Goal: Information Seeking & Learning: Check status

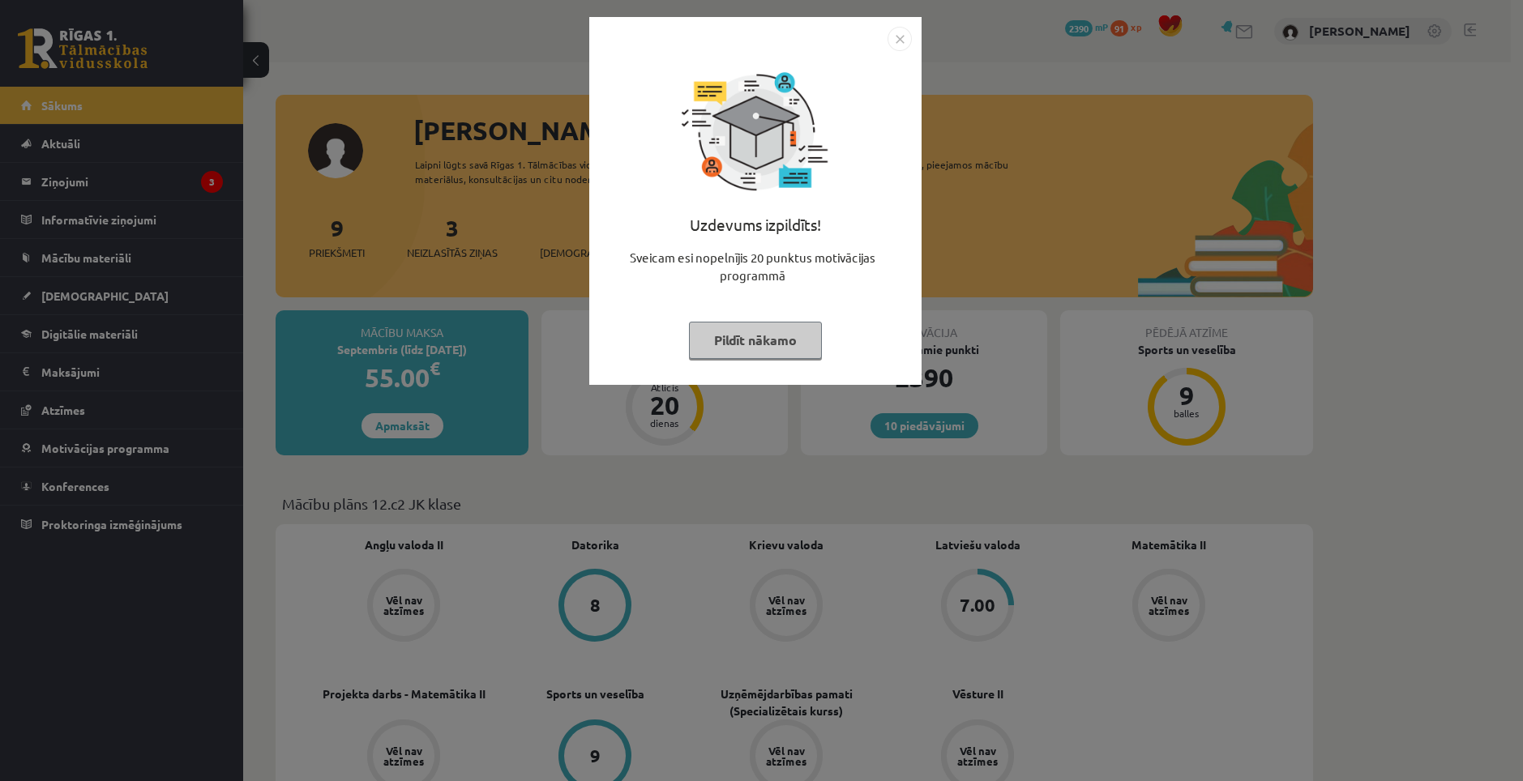
click at [761, 347] on button "Pildīt nākamo" at bounding box center [755, 340] width 133 height 37
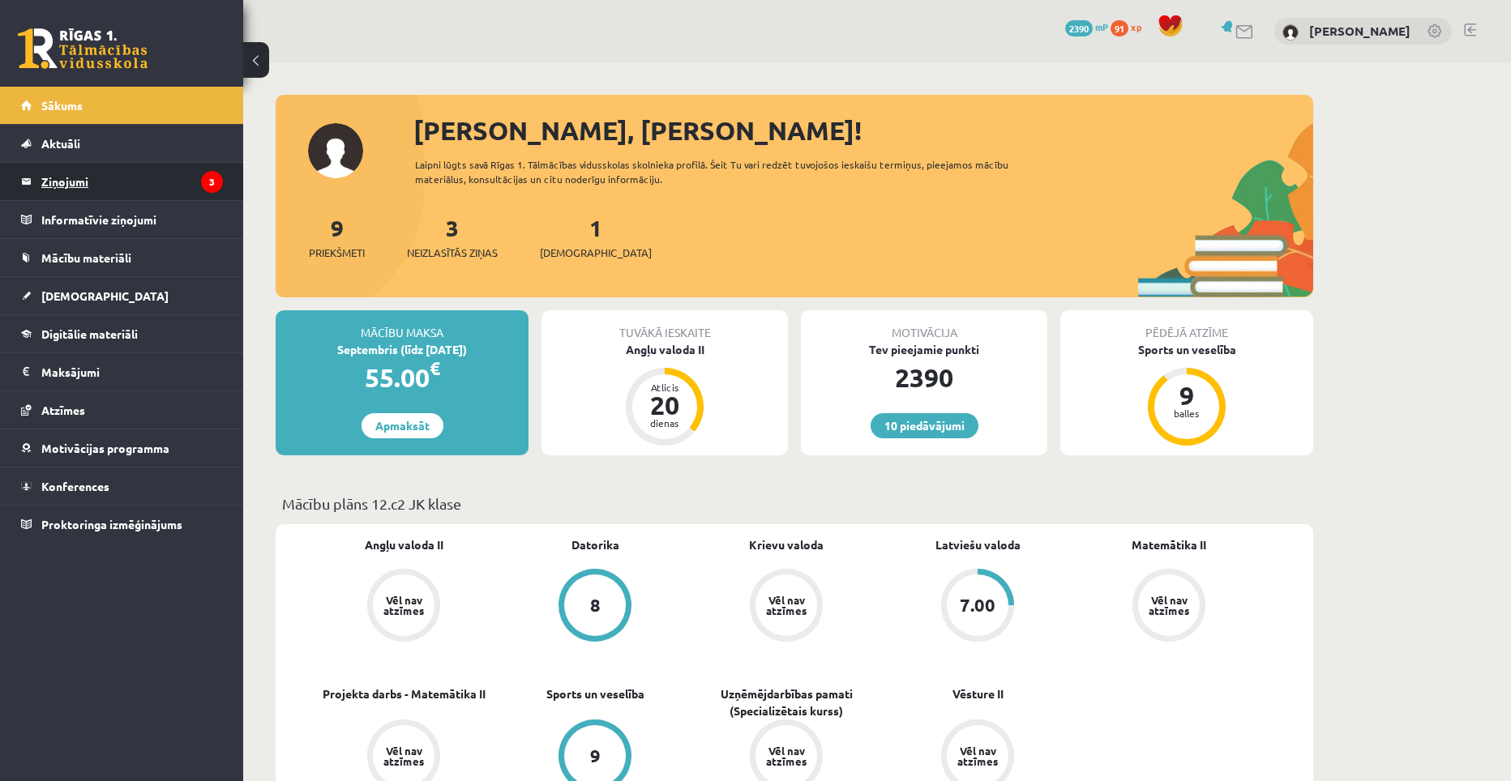
click at [151, 191] on legend "Ziņojumi 3" at bounding box center [132, 181] width 182 height 37
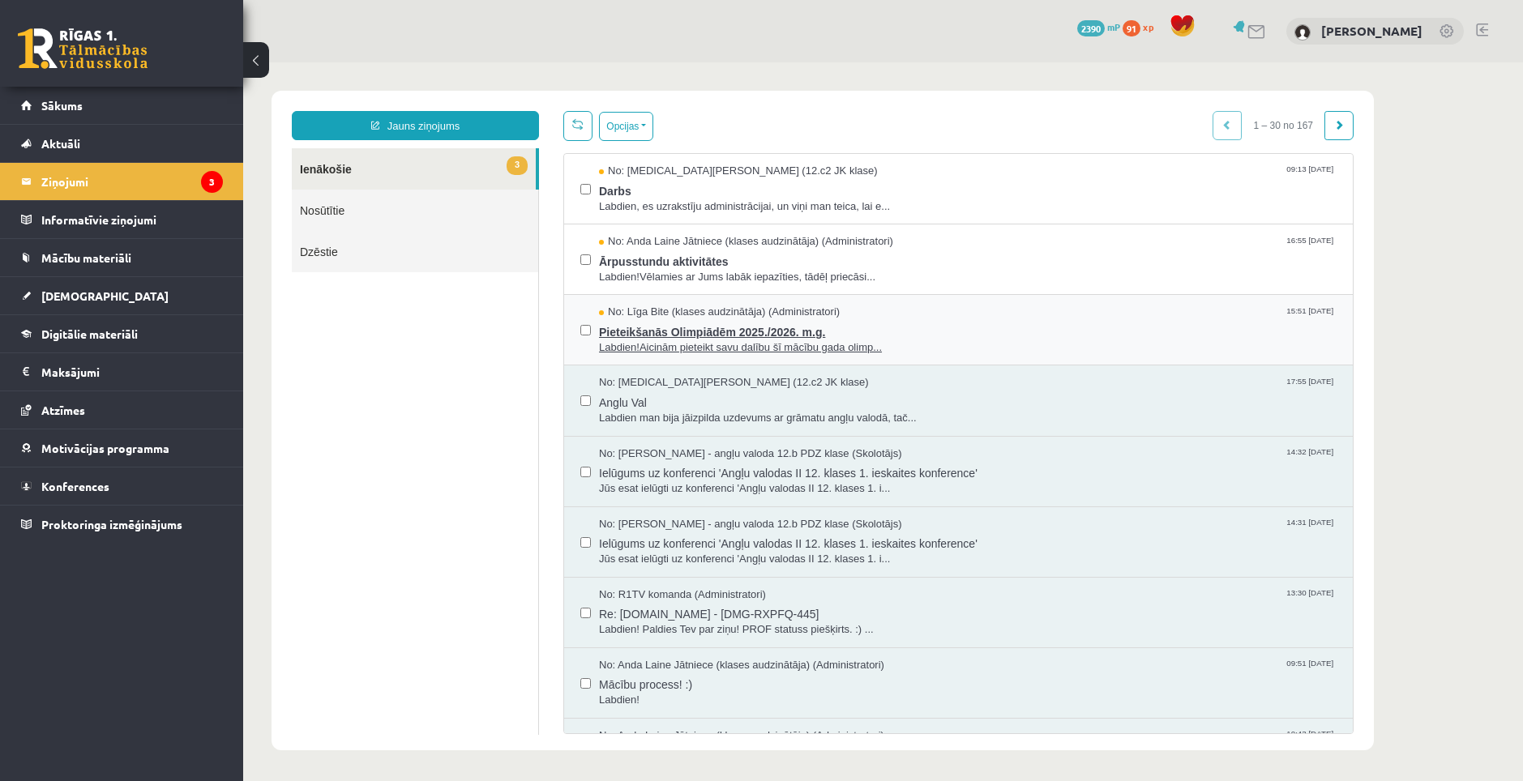
click at [680, 332] on span "Pieteikšanās Olimpiādēm 2025./2026. m.g." at bounding box center [968, 330] width 738 height 20
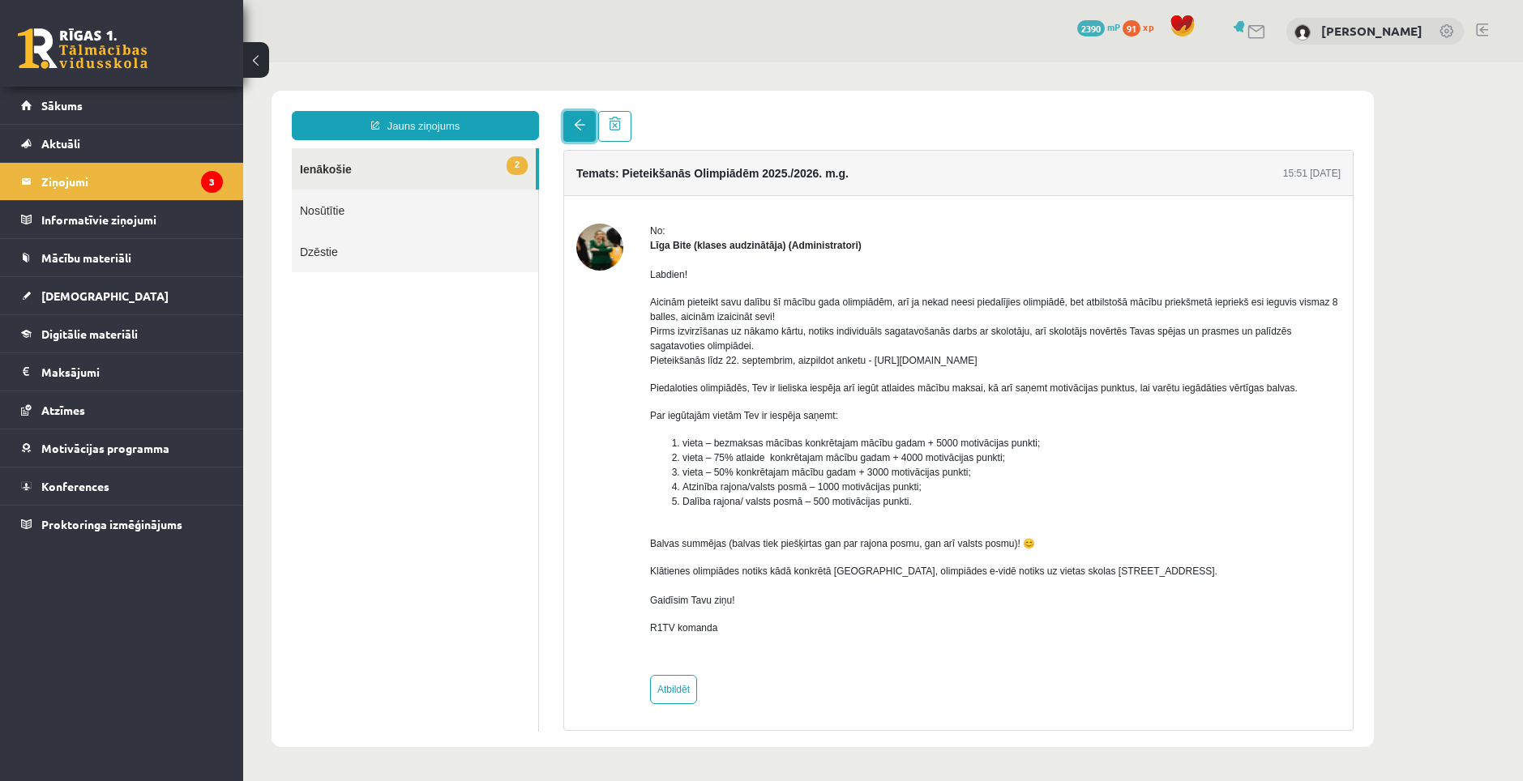
click at [583, 137] on link at bounding box center [579, 126] width 32 height 31
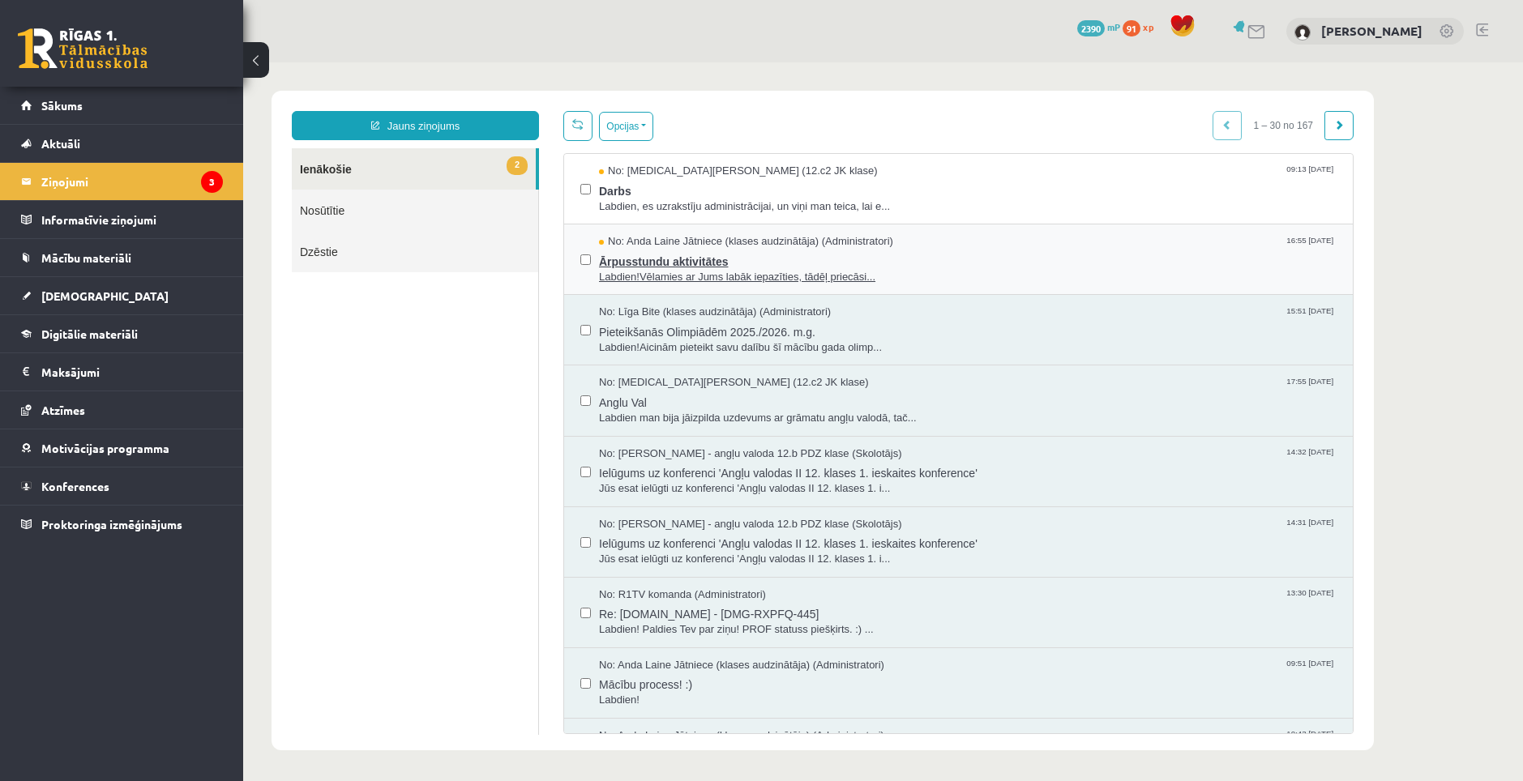
click at [683, 262] on span "Ārpusstundu aktivitātes" at bounding box center [968, 260] width 738 height 20
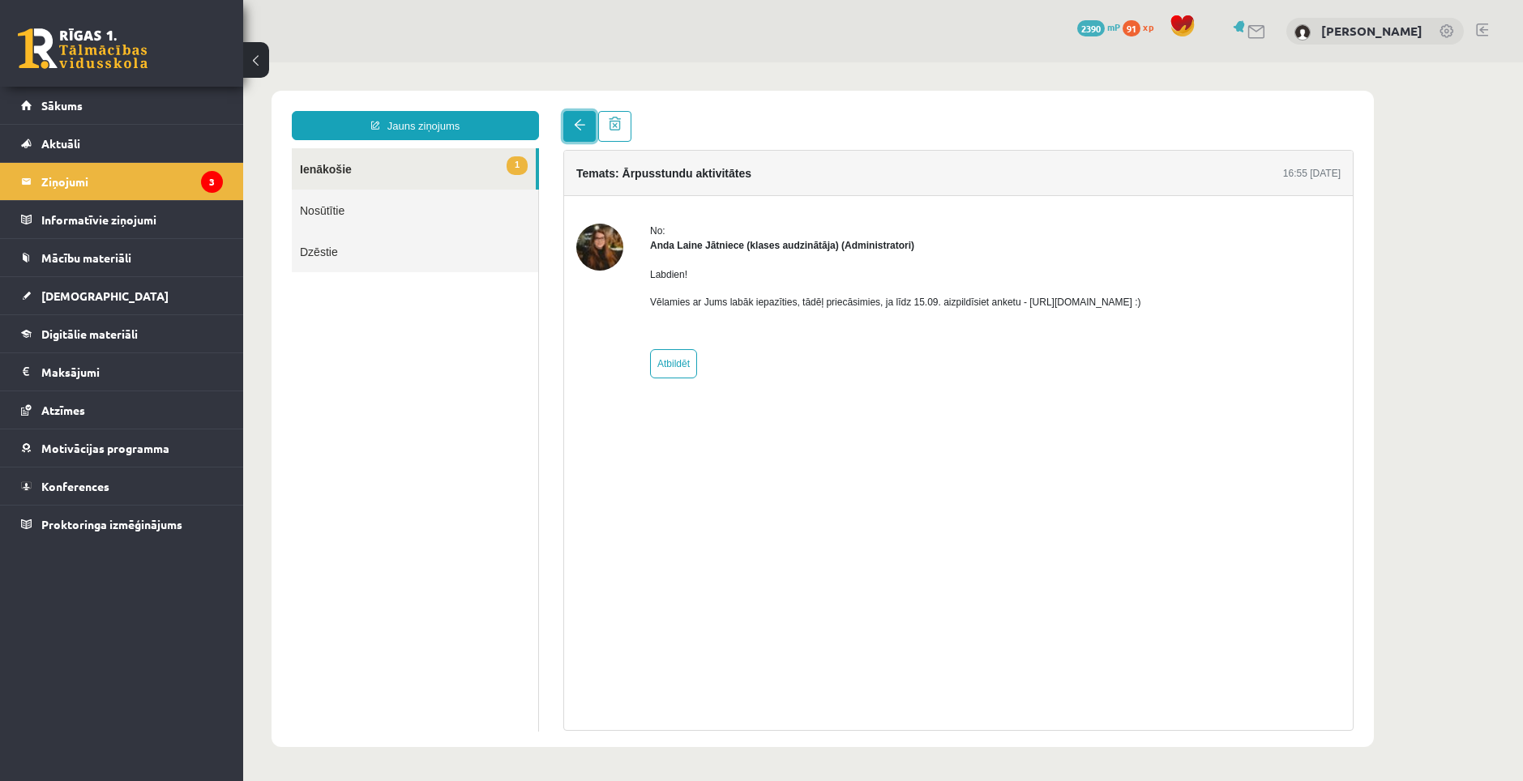
click at [587, 123] on link at bounding box center [579, 126] width 32 height 31
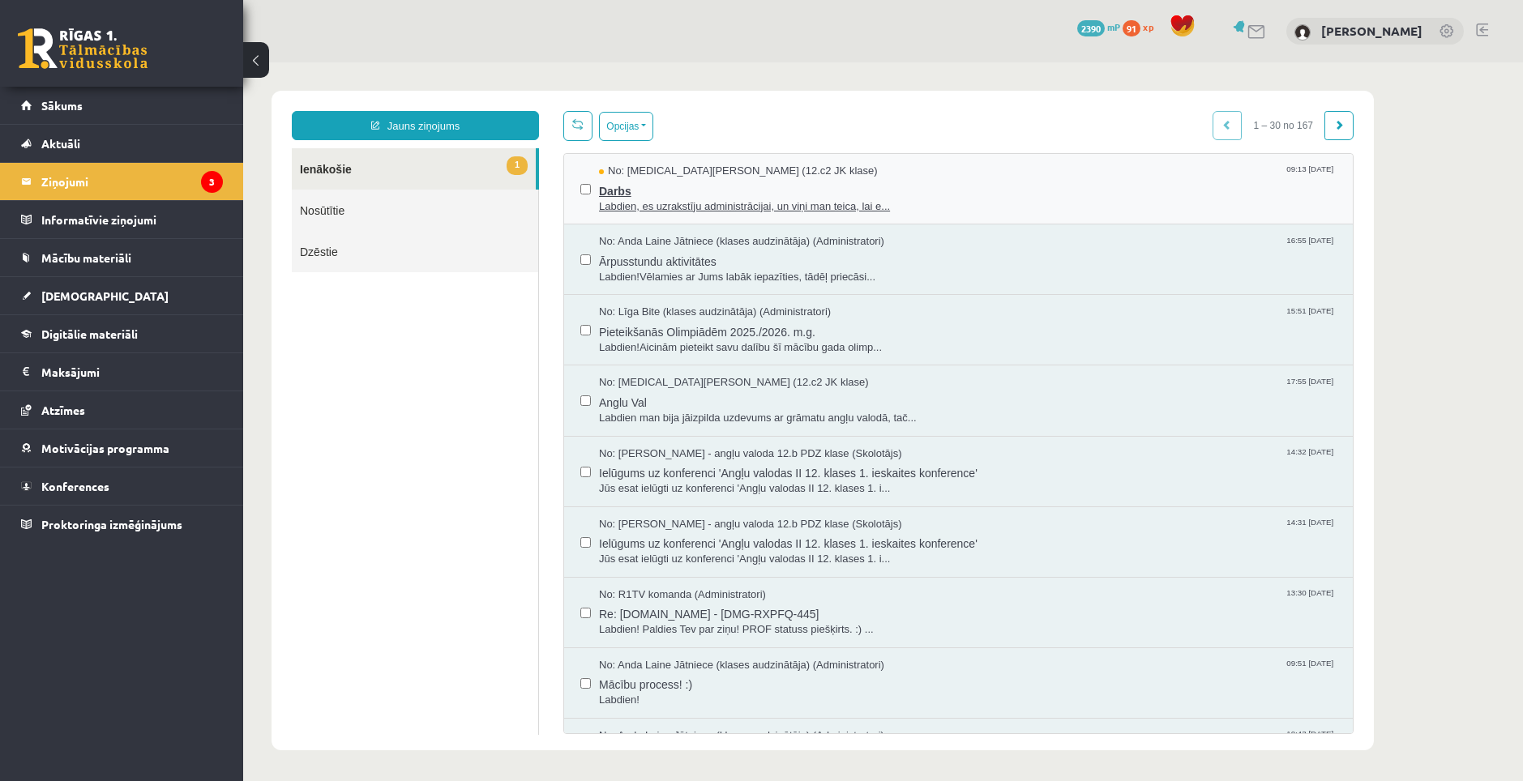
click at [649, 199] on span "Labdien, es uzrakstīju administrācijai, un viņi man teica, lai e..." at bounding box center [968, 206] width 738 height 15
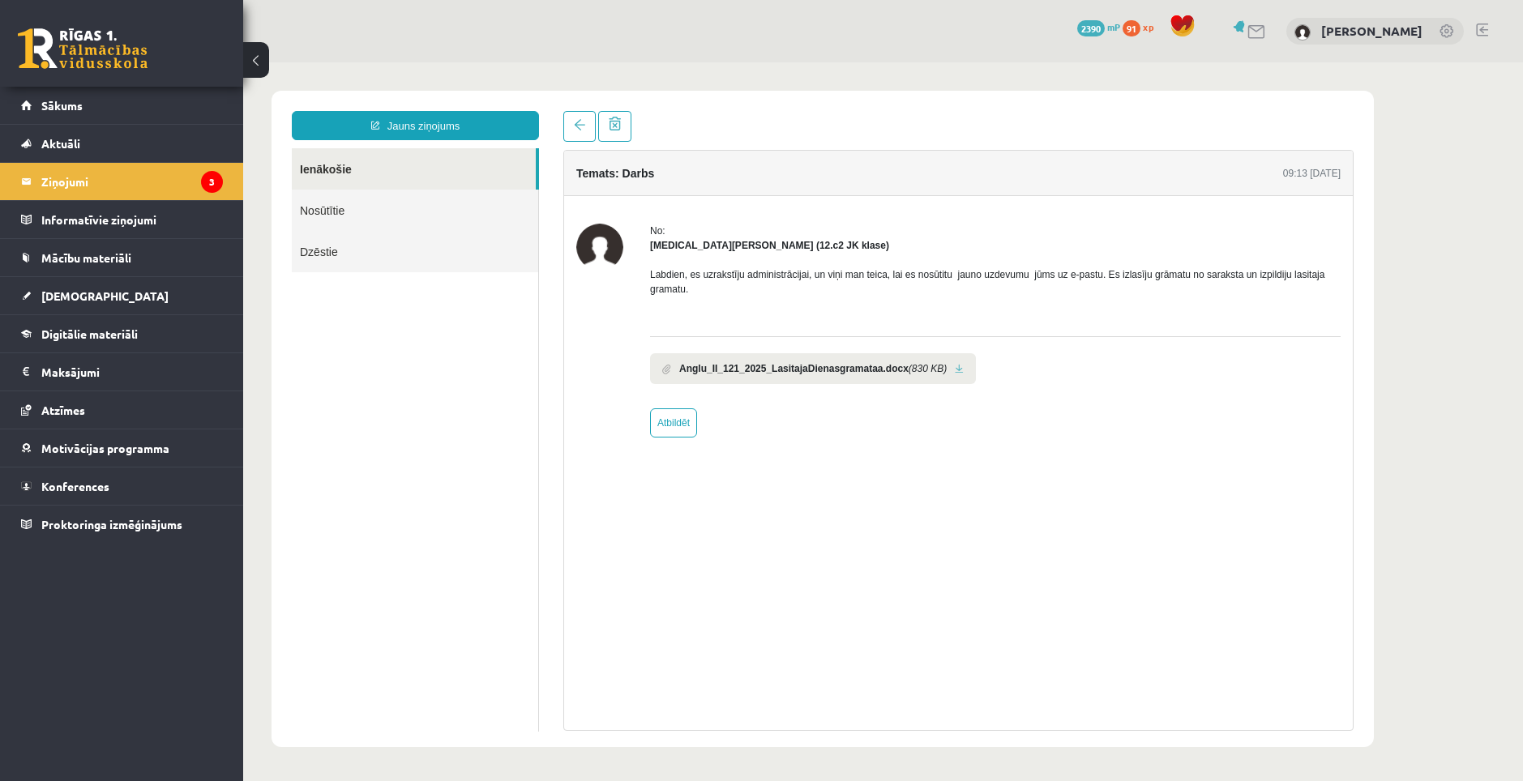
click at [802, 366] on b "Anglu_II_121_2025_LasitajaDienasgramataa.docx" at bounding box center [793, 368] width 229 height 15
click at [955, 367] on link at bounding box center [959, 369] width 9 height 11
click at [79, 216] on legend "Informatīvie ziņojumi 0" at bounding box center [132, 219] width 182 height 37
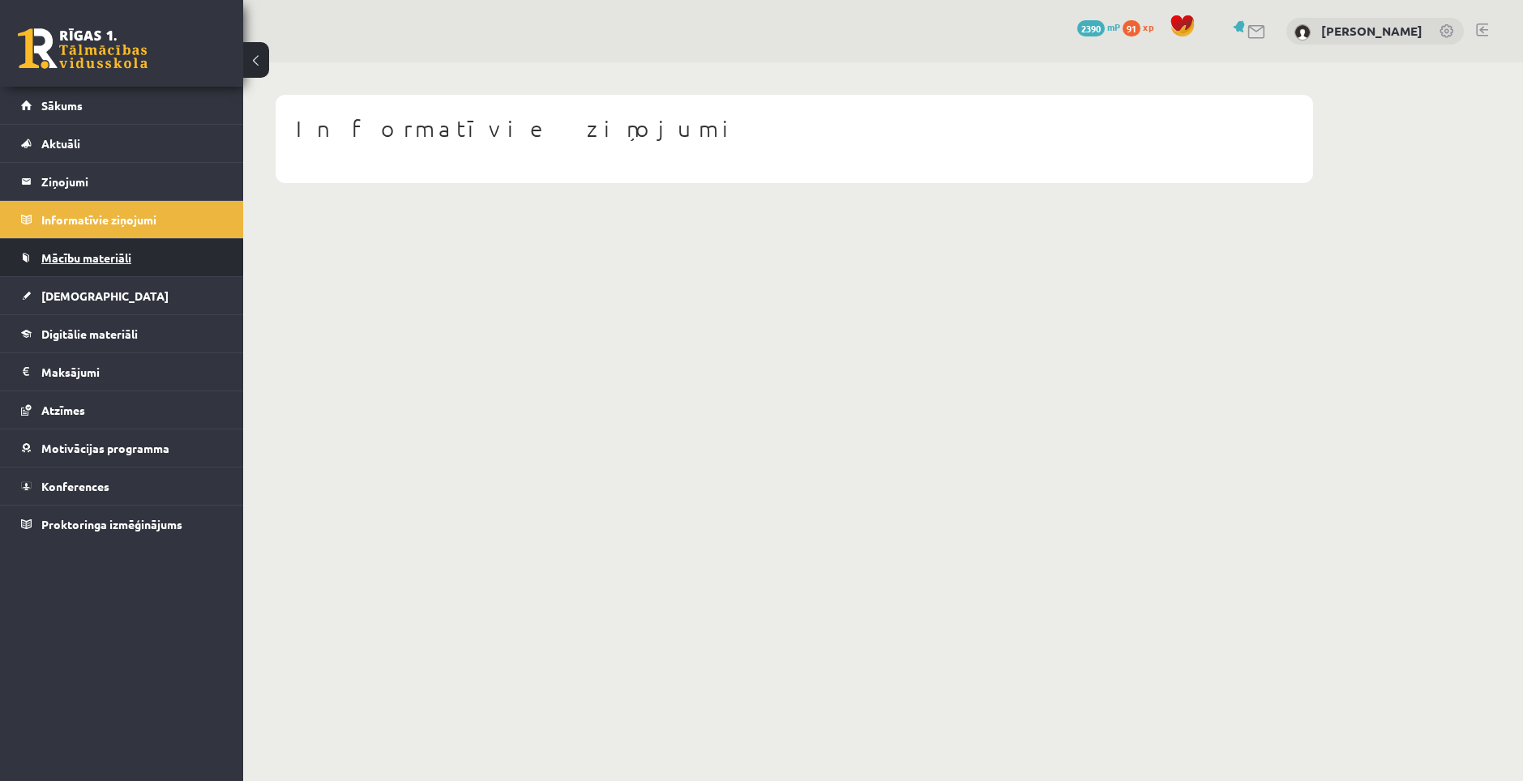
click at [88, 250] on link "Mācību materiāli" at bounding box center [122, 257] width 202 height 37
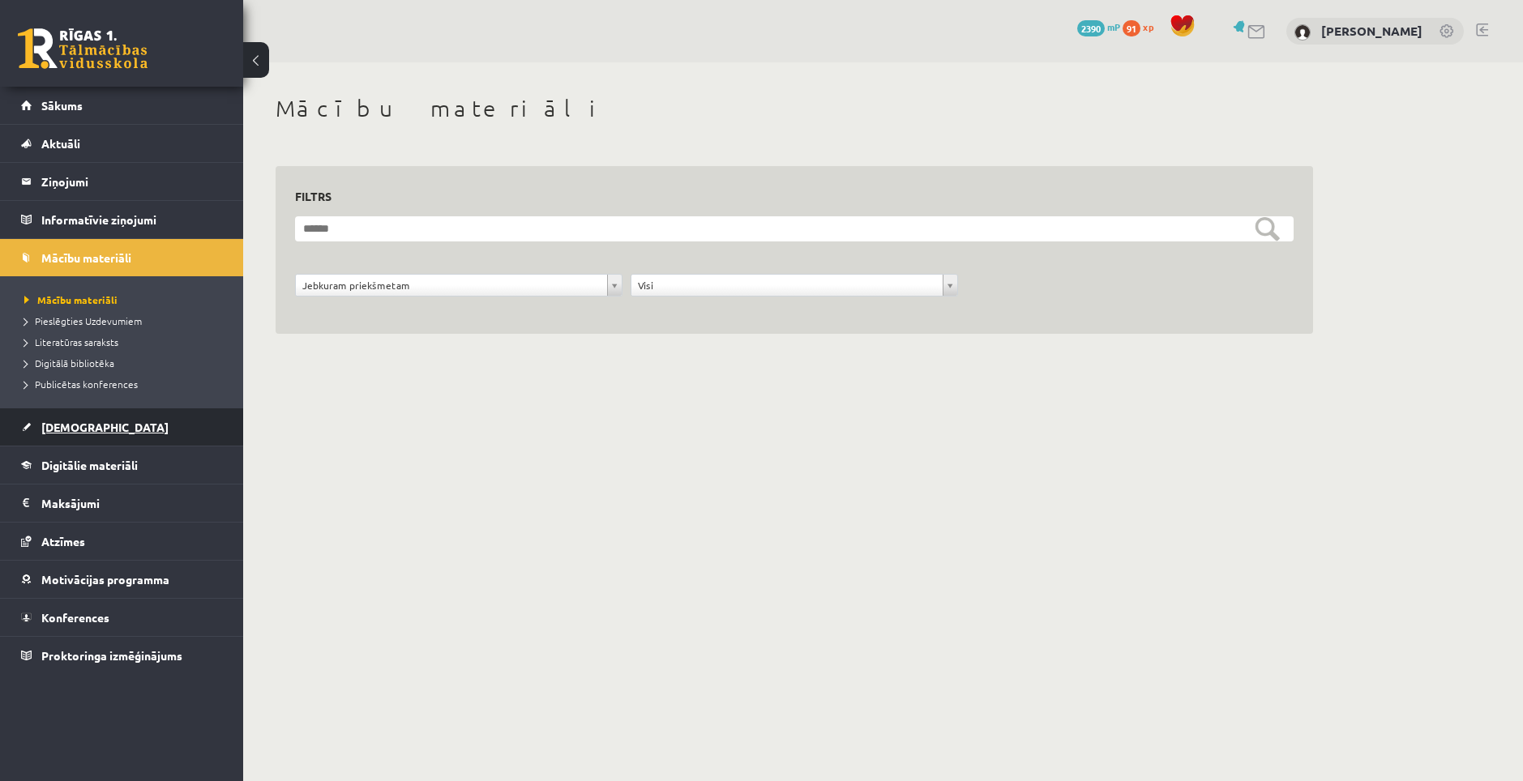
click at [74, 412] on link "[DEMOGRAPHIC_DATA]" at bounding box center [122, 426] width 202 height 37
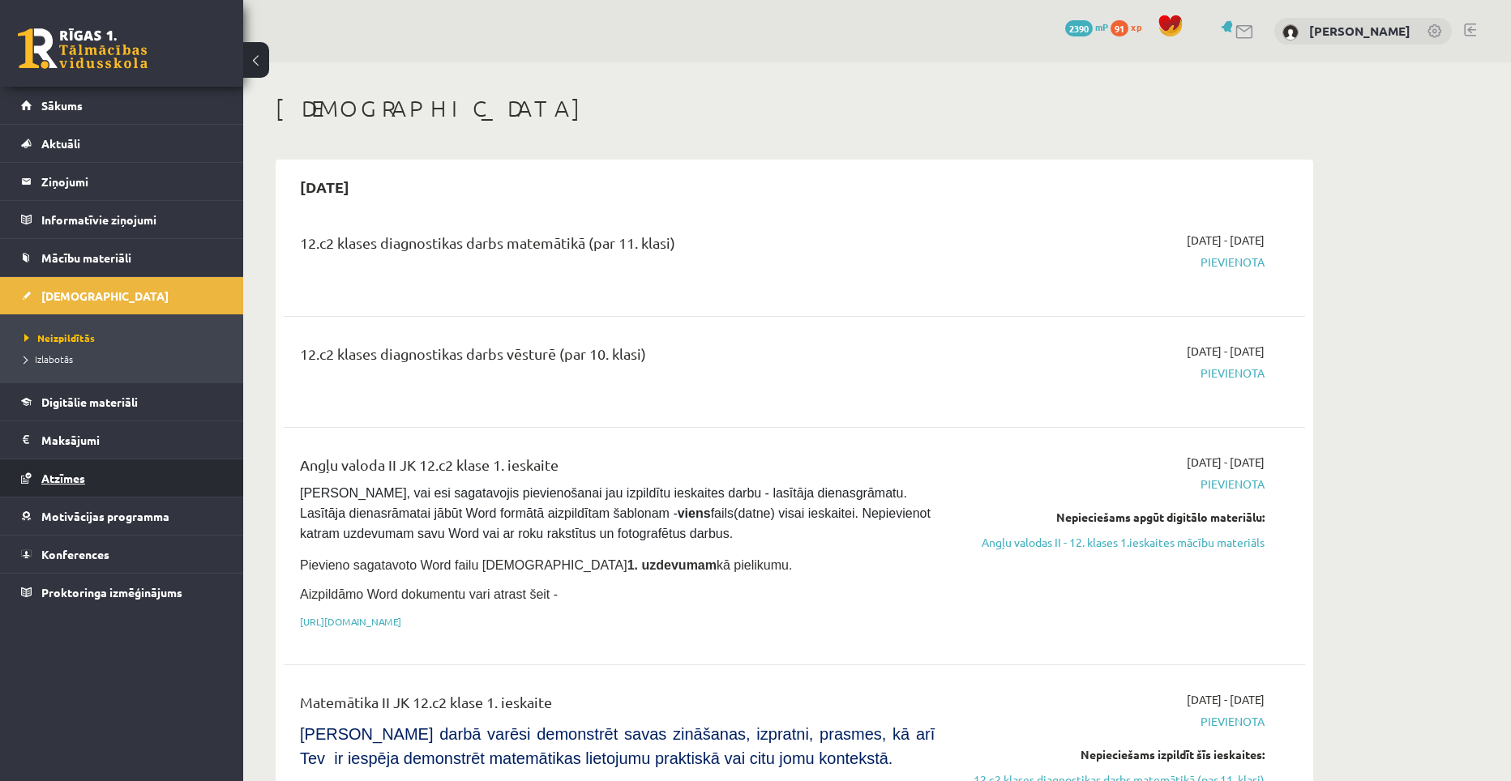
click at [79, 464] on link "Atzīmes" at bounding box center [122, 478] width 202 height 37
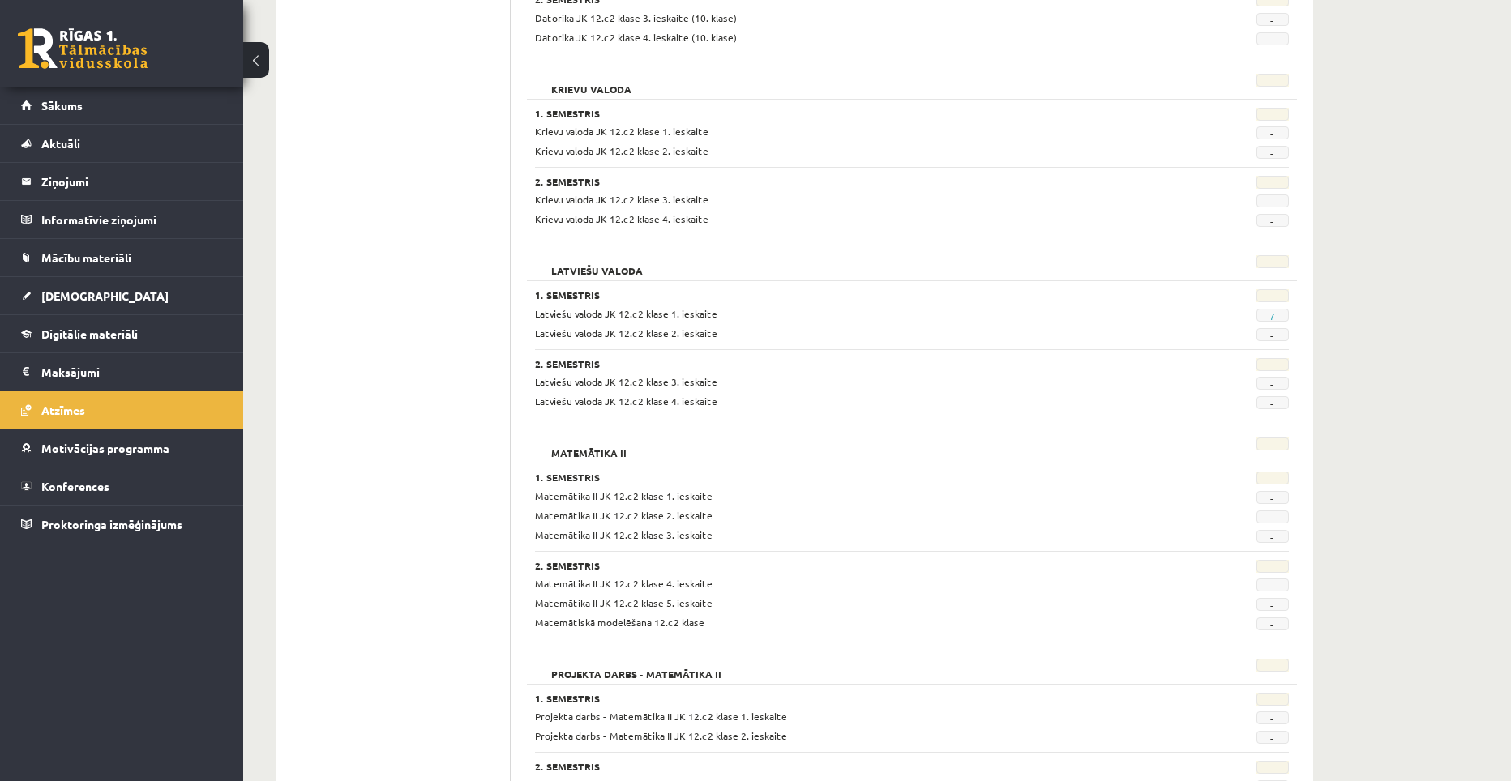
scroll to position [556, 0]
click at [1272, 318] on link "7" at bounding box center [1272, 317] width 6 height 13
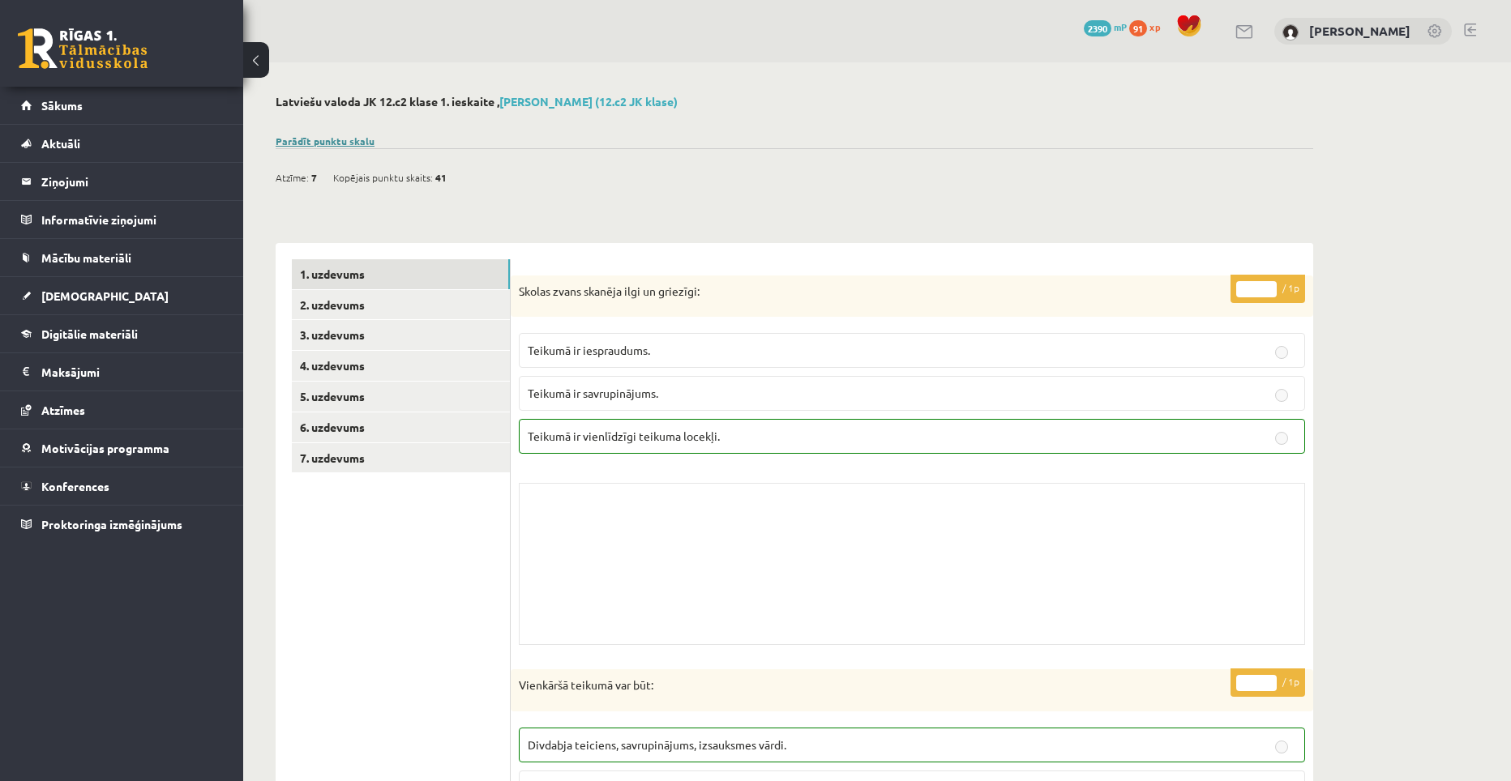
click at [317, 144] on link "Parādīt punktu skalu" at bounding box center [325, 141] width 99 height 13
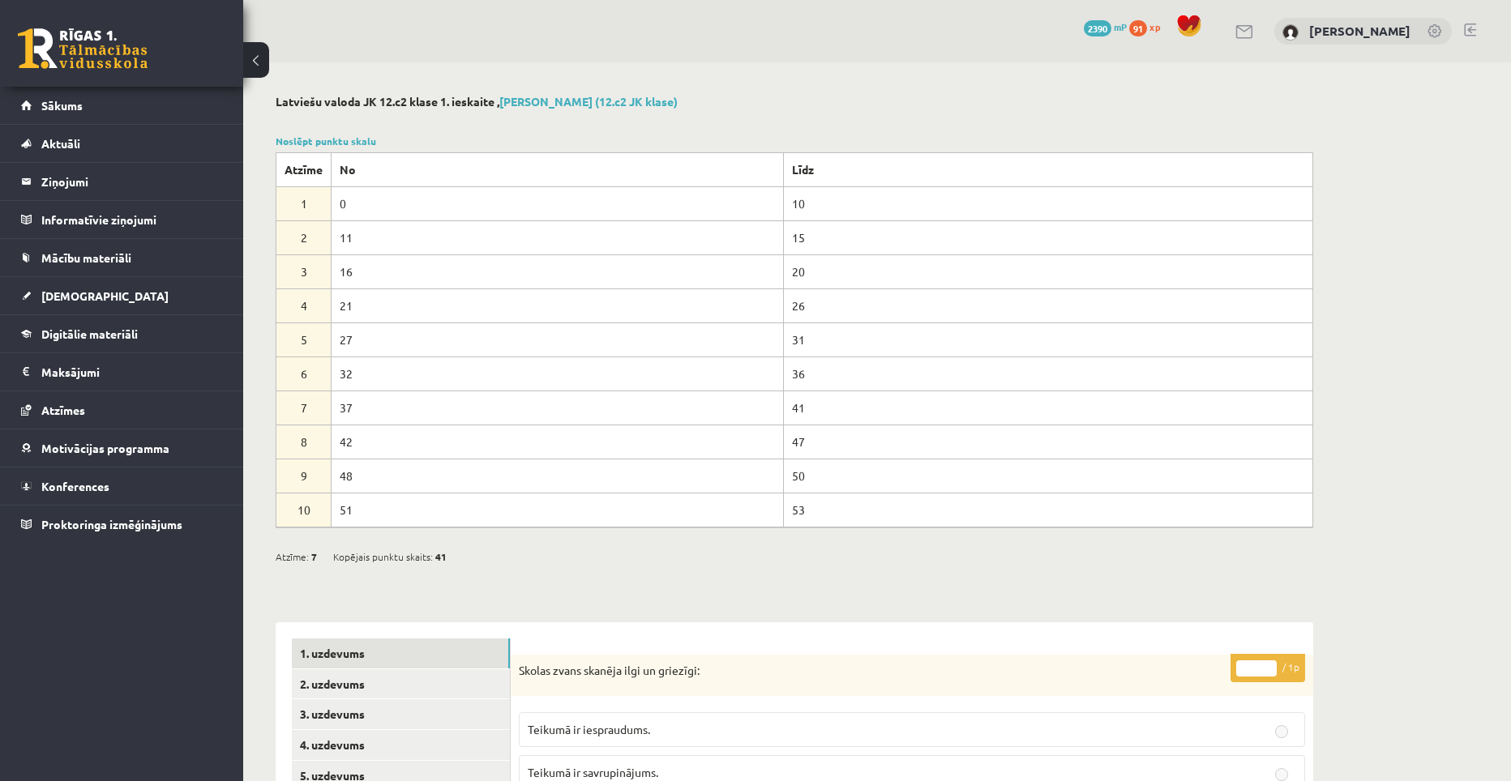
click at [794, 405] on td "41" at bounding box center [1047, 408] width 529 height 34
click at [305, 139] on link "Noslēpt punktu skalu" at bounding box center [326, 141] width 100 height 13
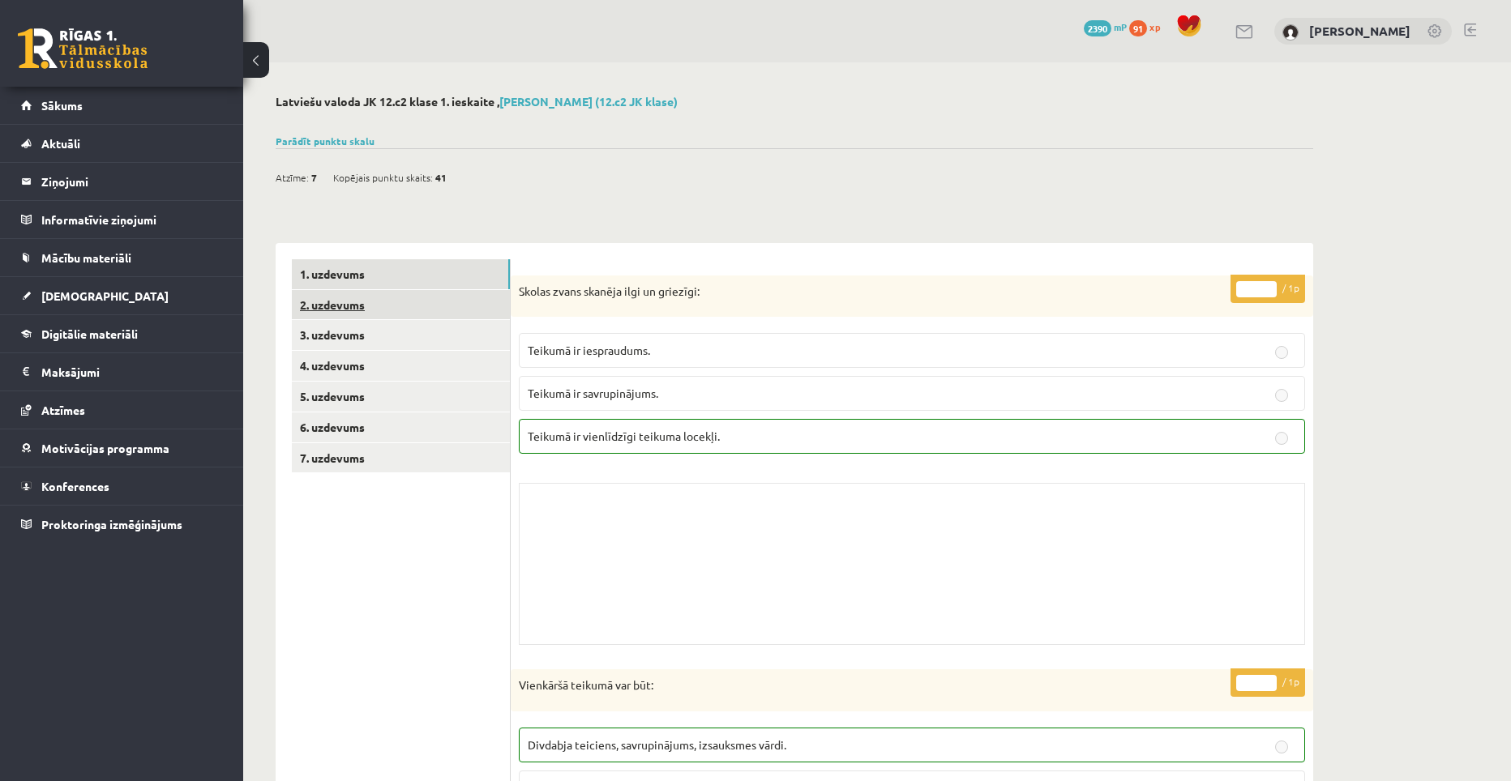
click at [399, 312] on link "2. uzdevums" at bounding box center [401, 305] width 218 height 30
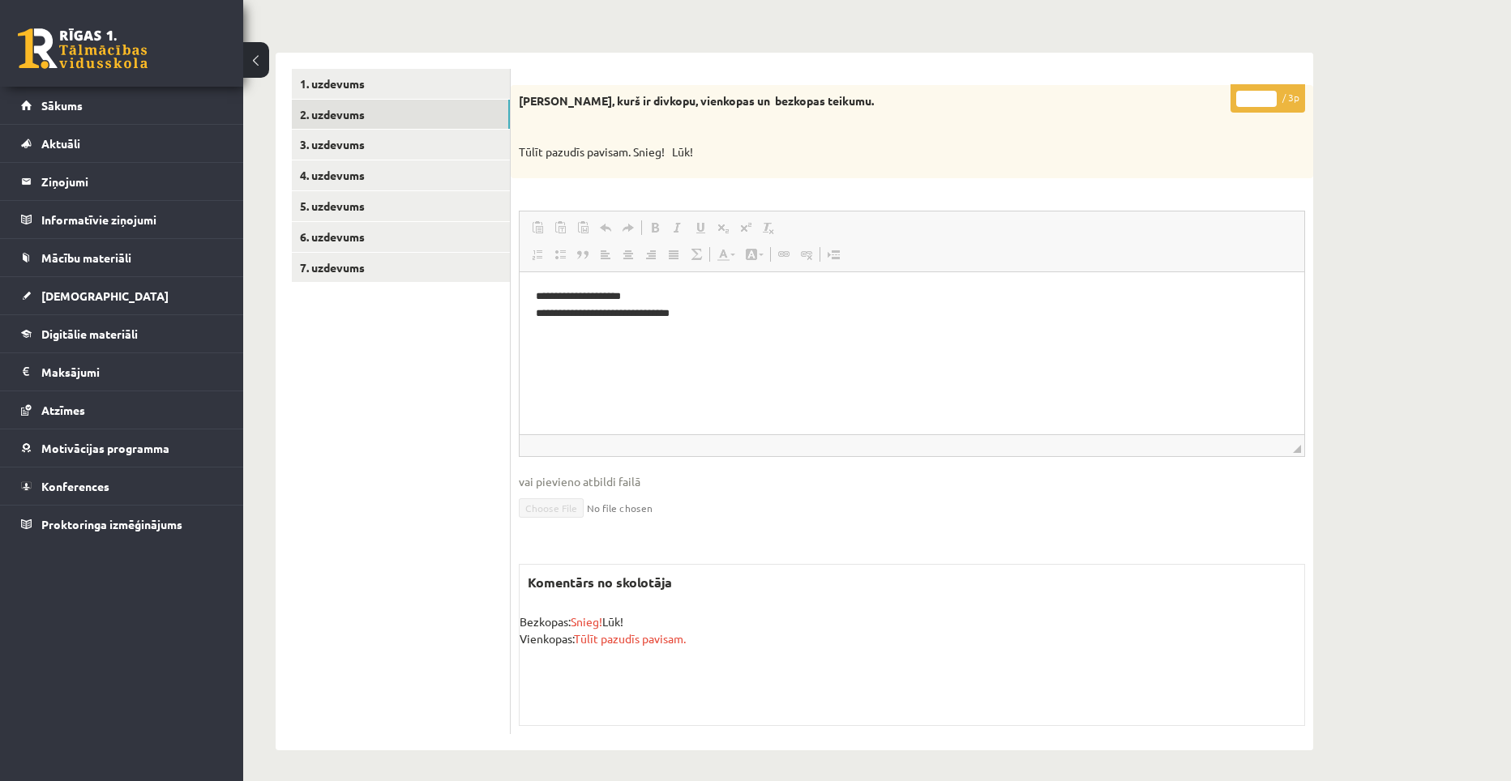
scroll to position [193, 0]
click at [369, 138] on link "3. uzdevums" at bounding box center [401, 142] width 218 height 30
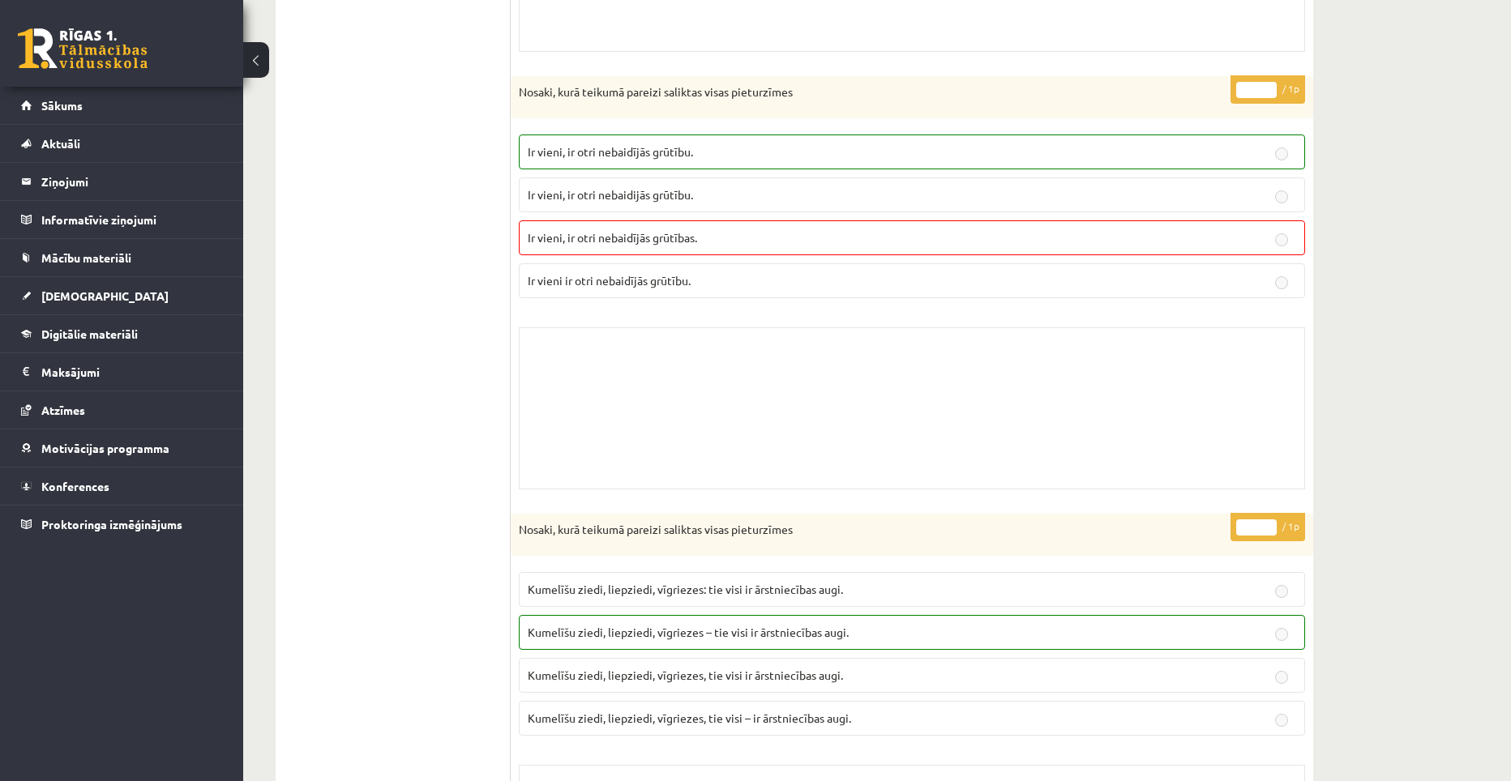
scroll to position [0, 0]
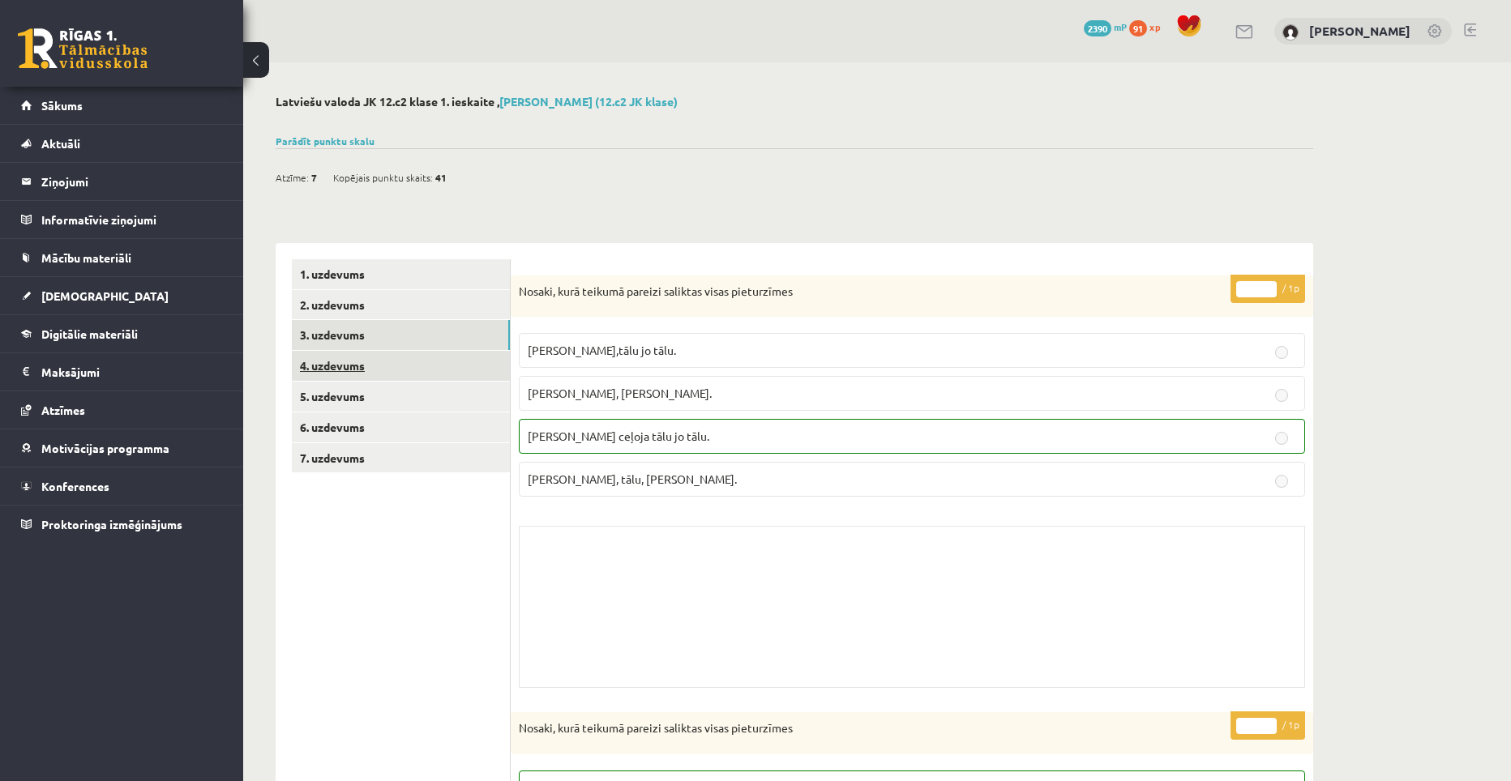
click at [361, 370] on link "4. uzdevums" at bounding box center [401, 366] width 218 height 30
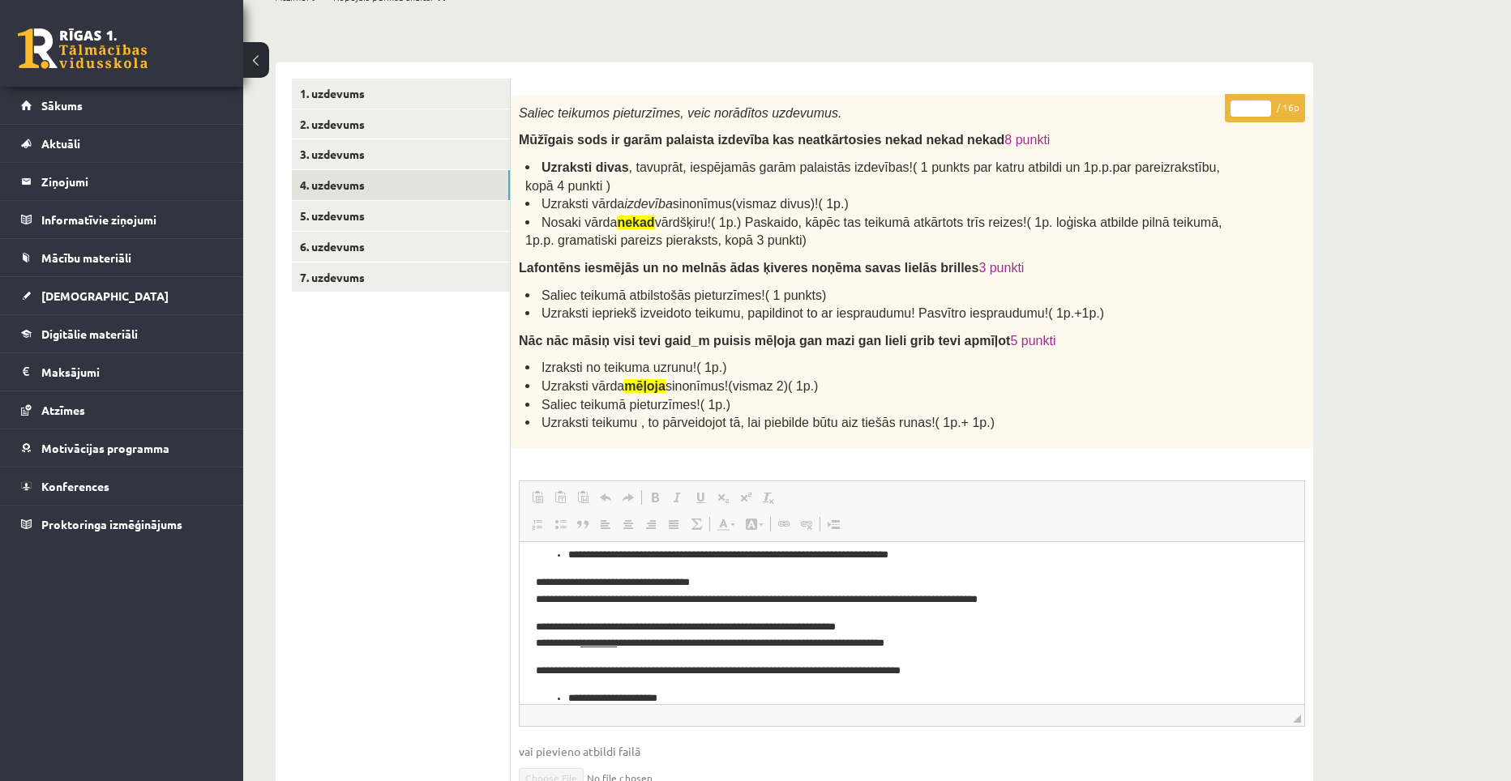
scroll to position [57, 0]
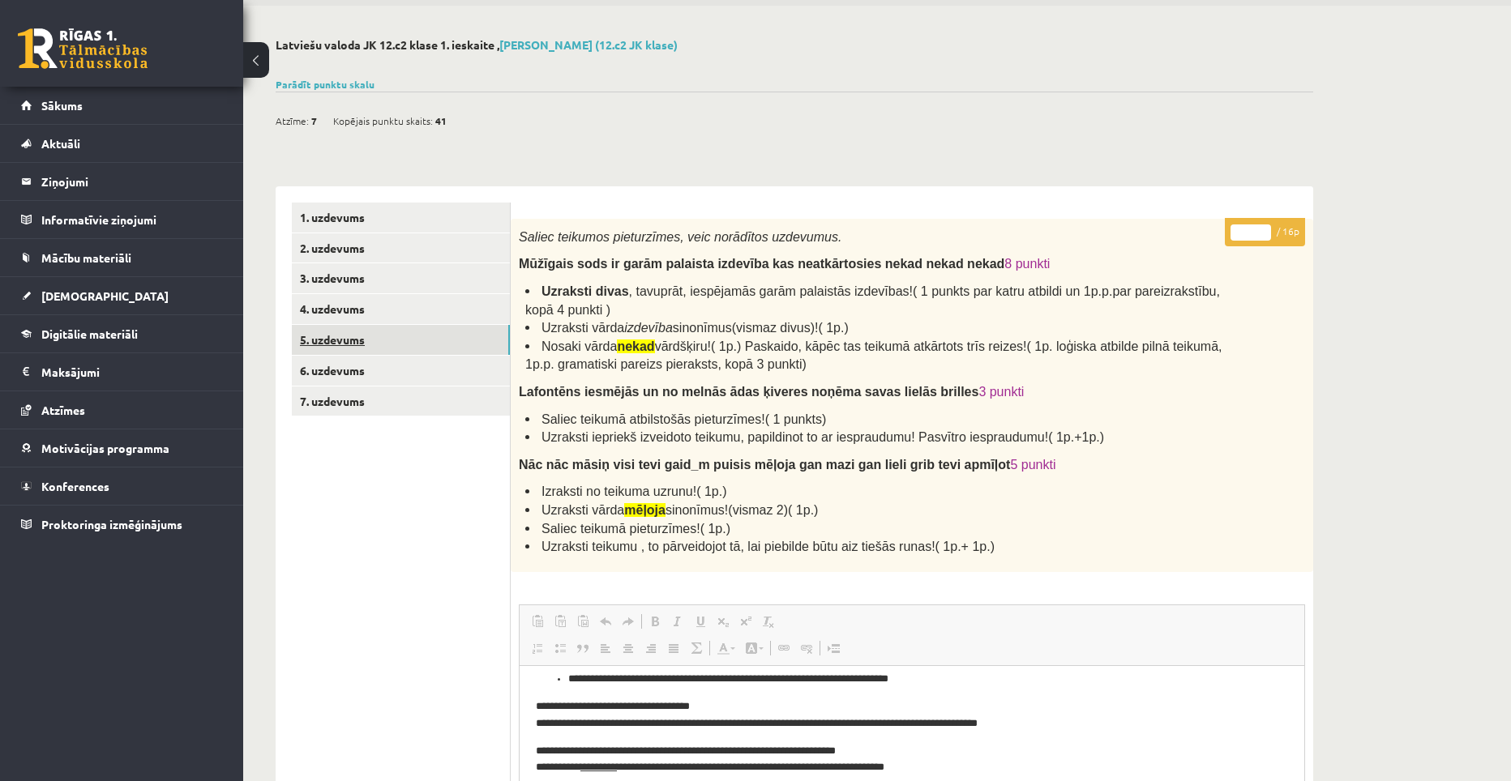
click at [338, 336] on link "5. uzdevums" at bounding box center [401, 340] width 218 height 30
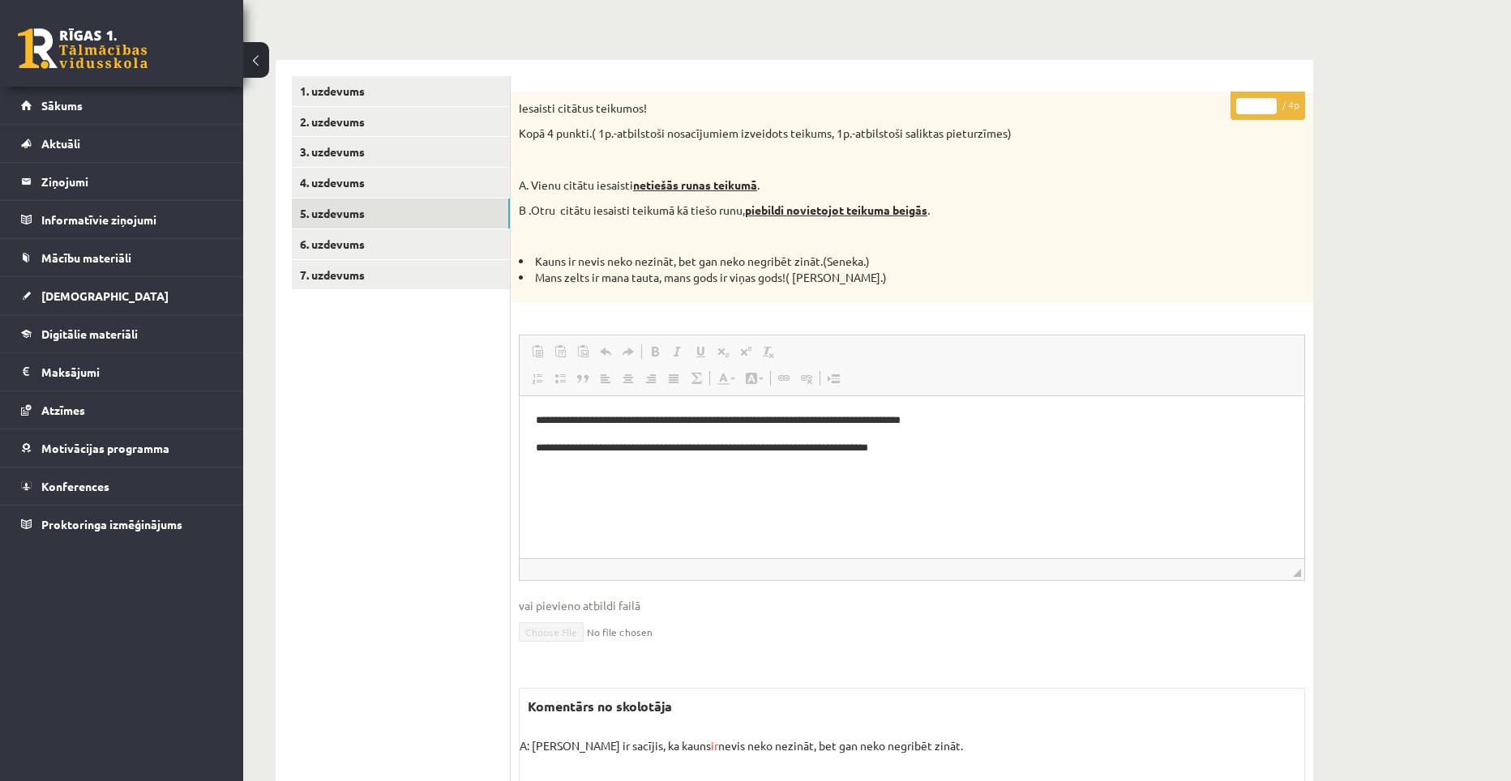
scroll to position [148, 0]
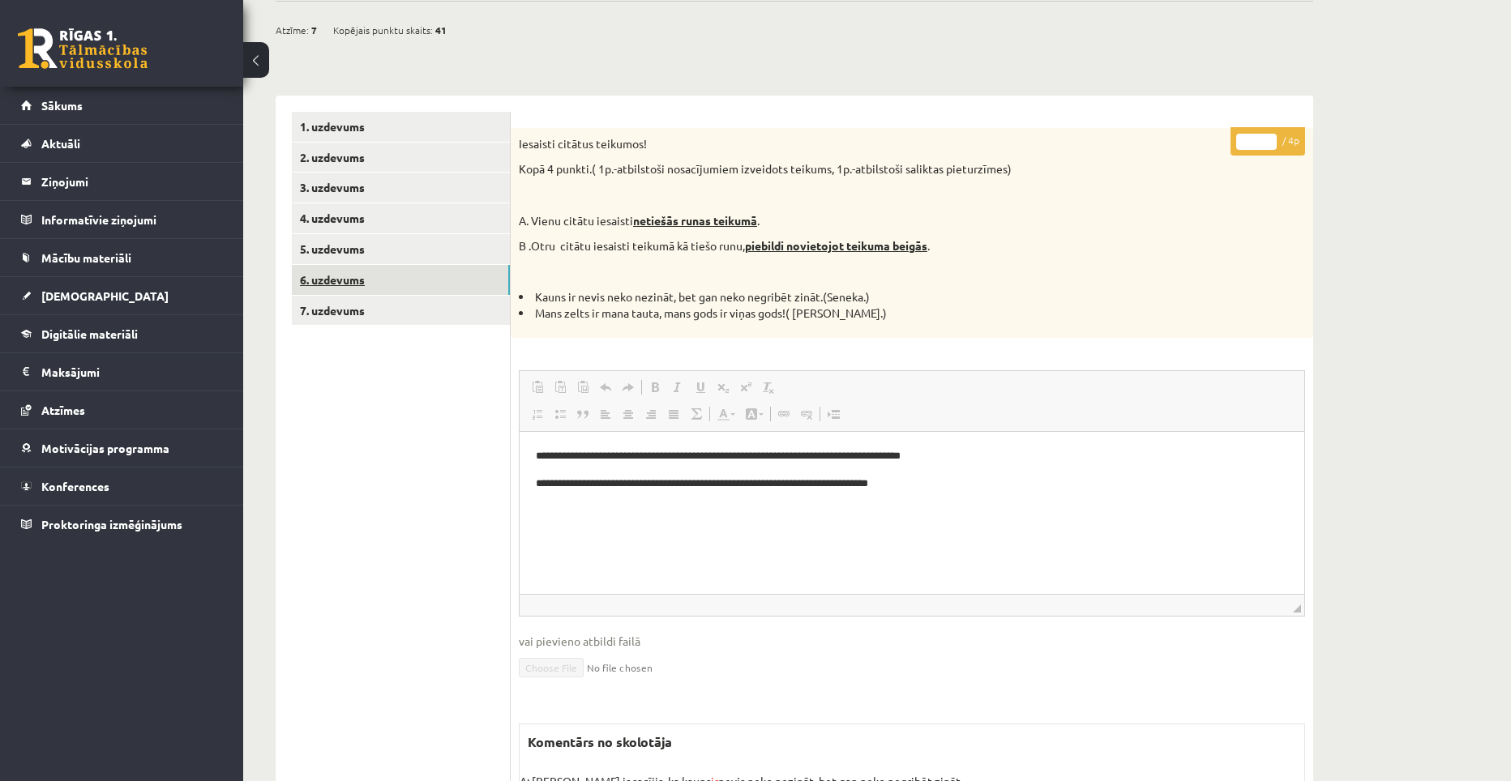
click at [347, 275] on link "6. uzdevums" at bounding box center [401, 280] width 218 height 30
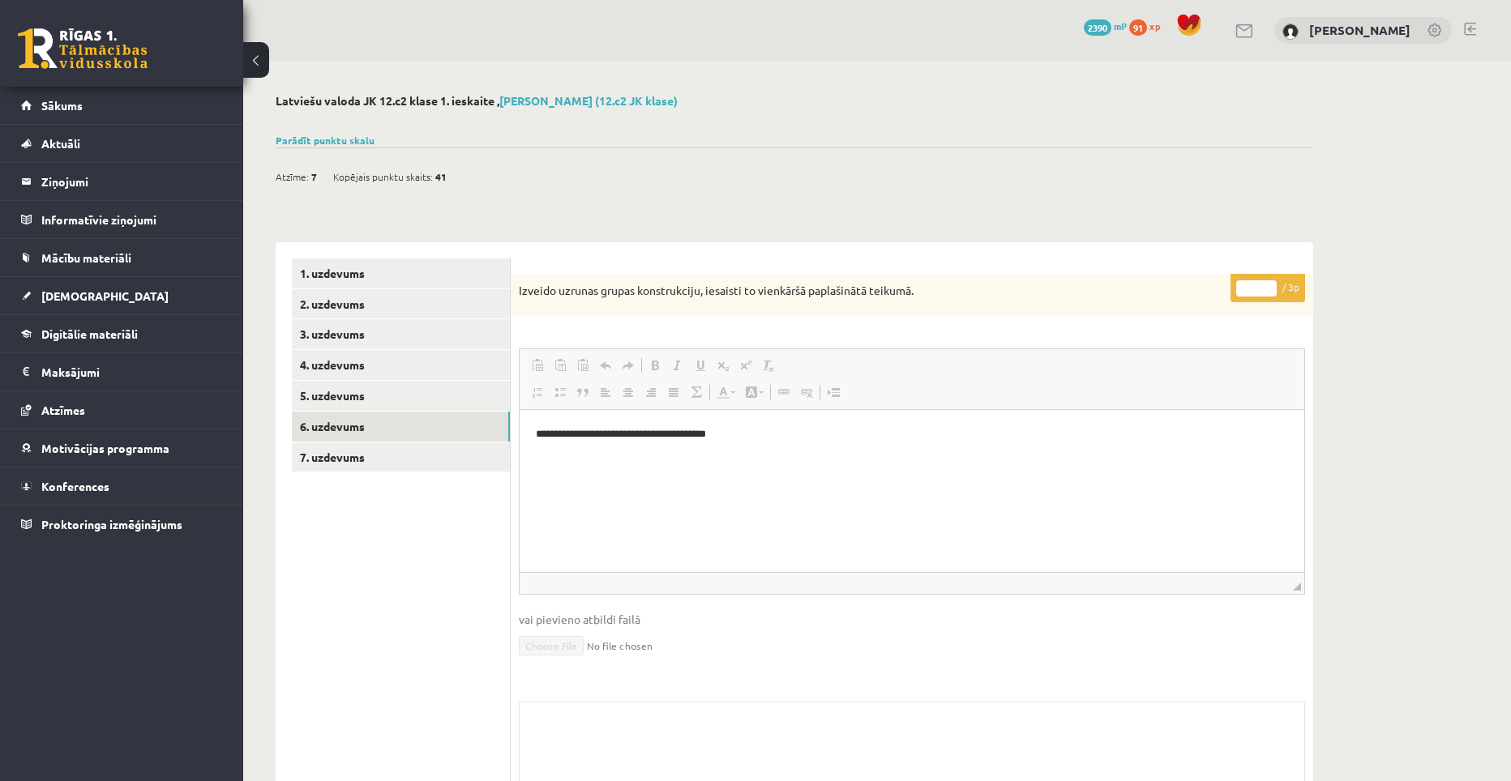
scroll to position [0, 0]
click at [328, 448] on link "7. uzdevums" at bounding box center [401, 458] width 218 height 30
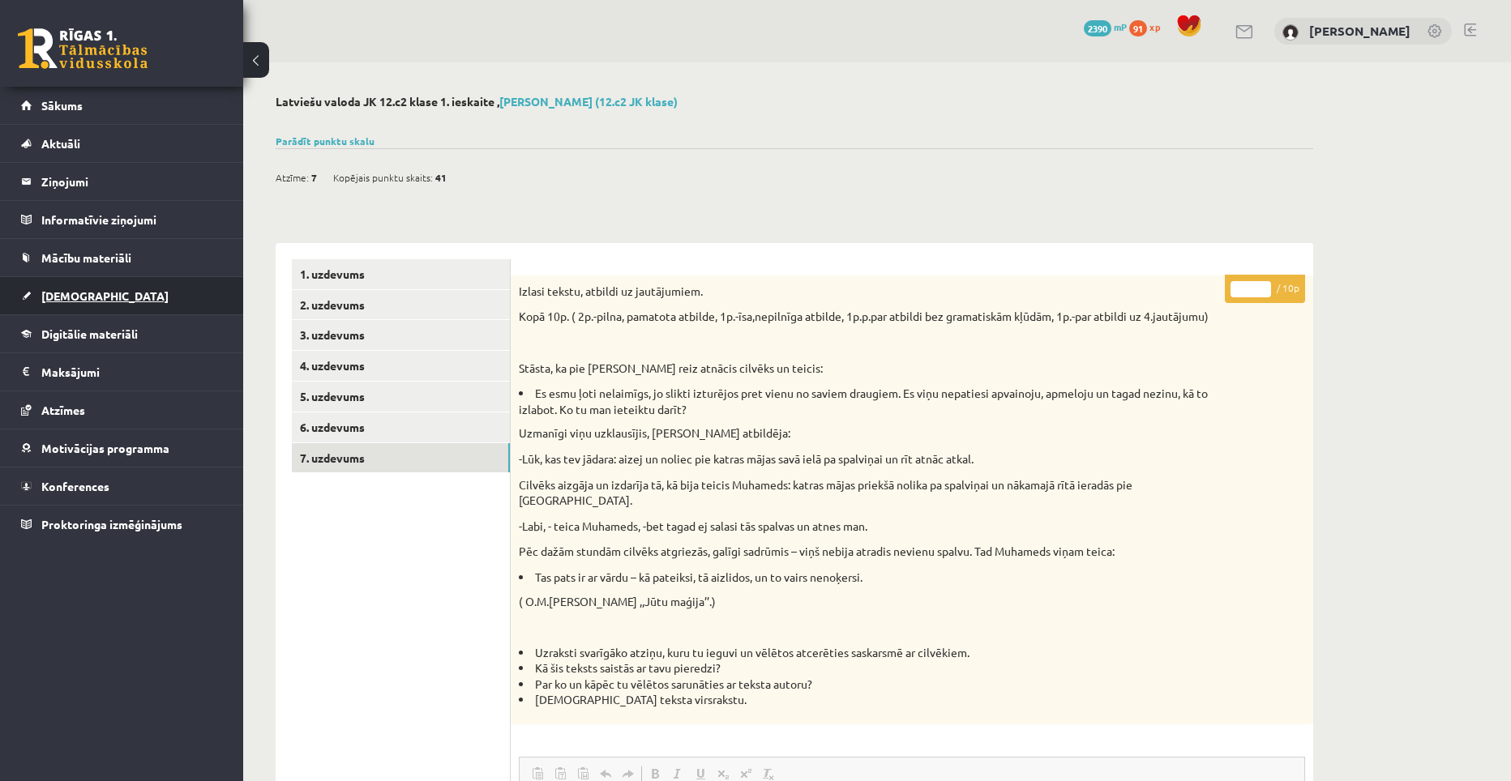
click at [88, 296] on span "[DEMOGRAPHIC_DATA]" at bounding box center [104, 296] width 127 height 15
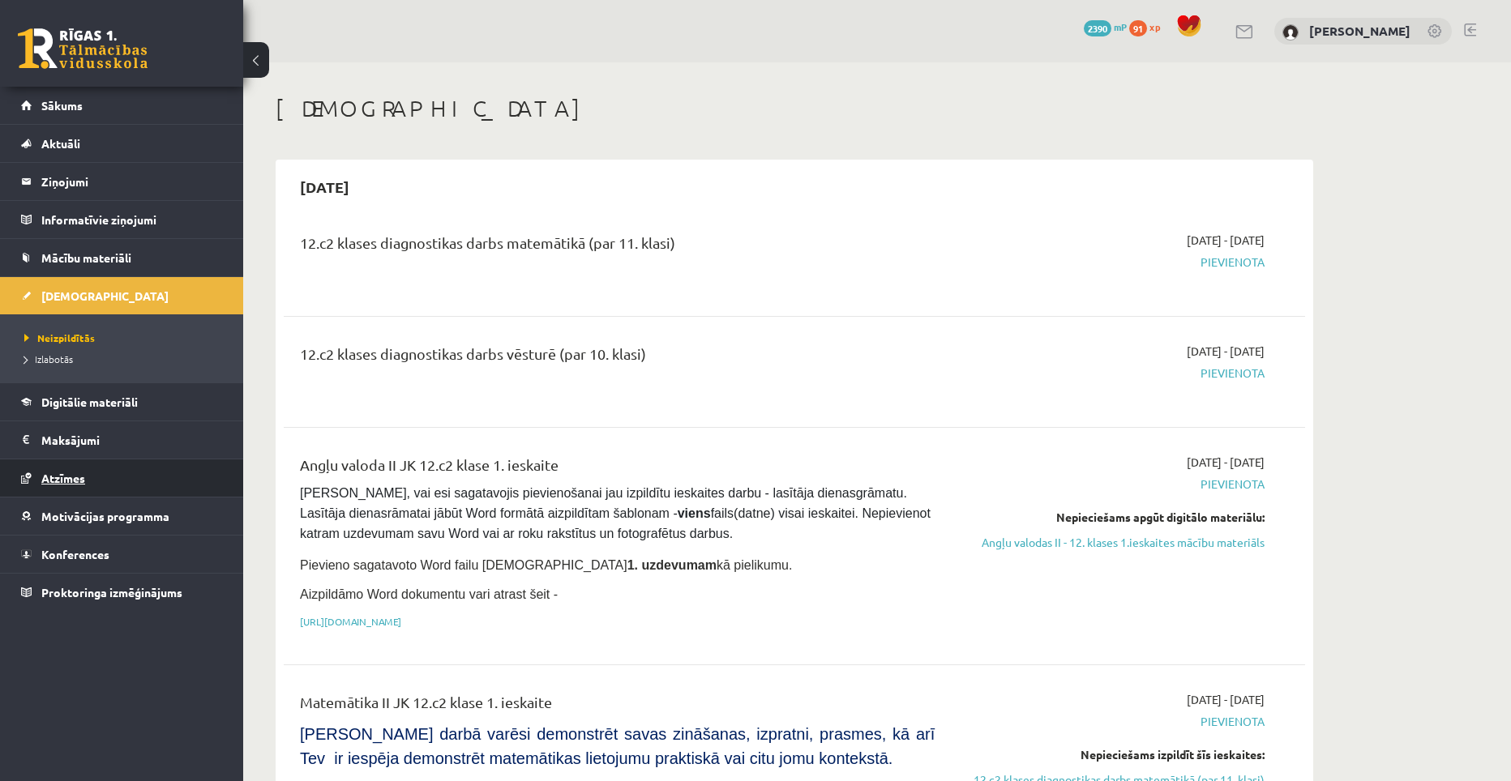
click at [69, 470] on link "Atzīmes" at bounding box center [122, 478] width 202 height 37
